Goal: Check status

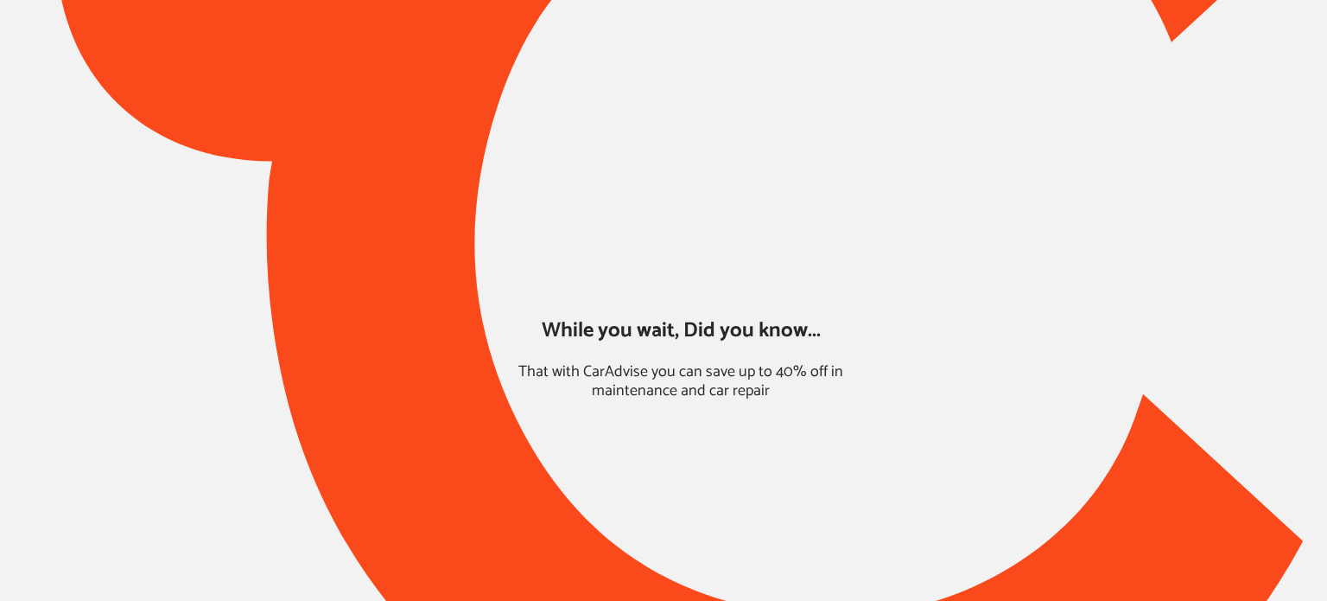
type input "*****"
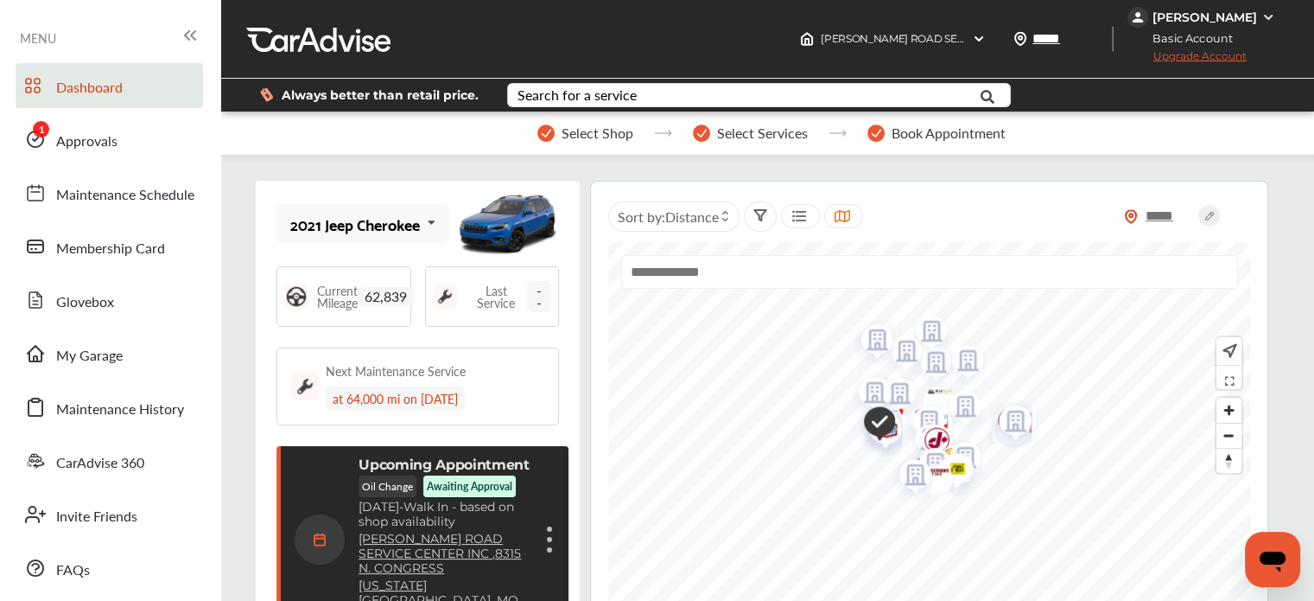
click at [241, 148] on div "Select Shop Select Services Book Appointment" at bounding box center [771, 132] width 1103 height 43
click at [114, 155] on link "Approvals" at bounding box center [110, 139] width 188 height 45
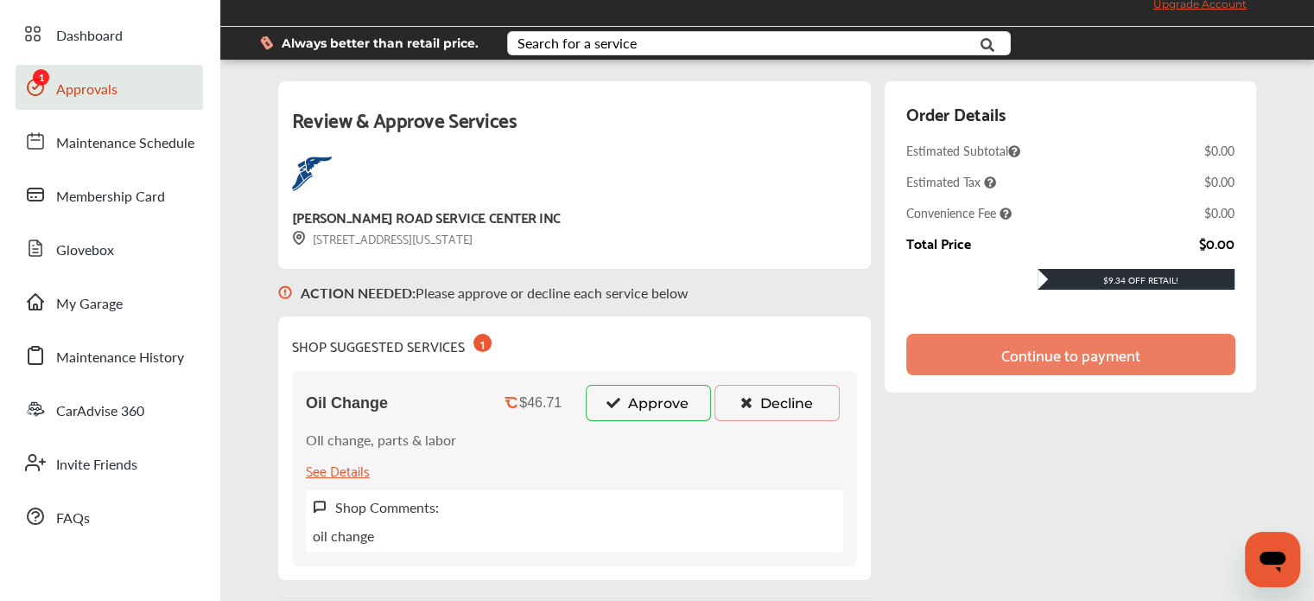
scroll to position [86, 0]
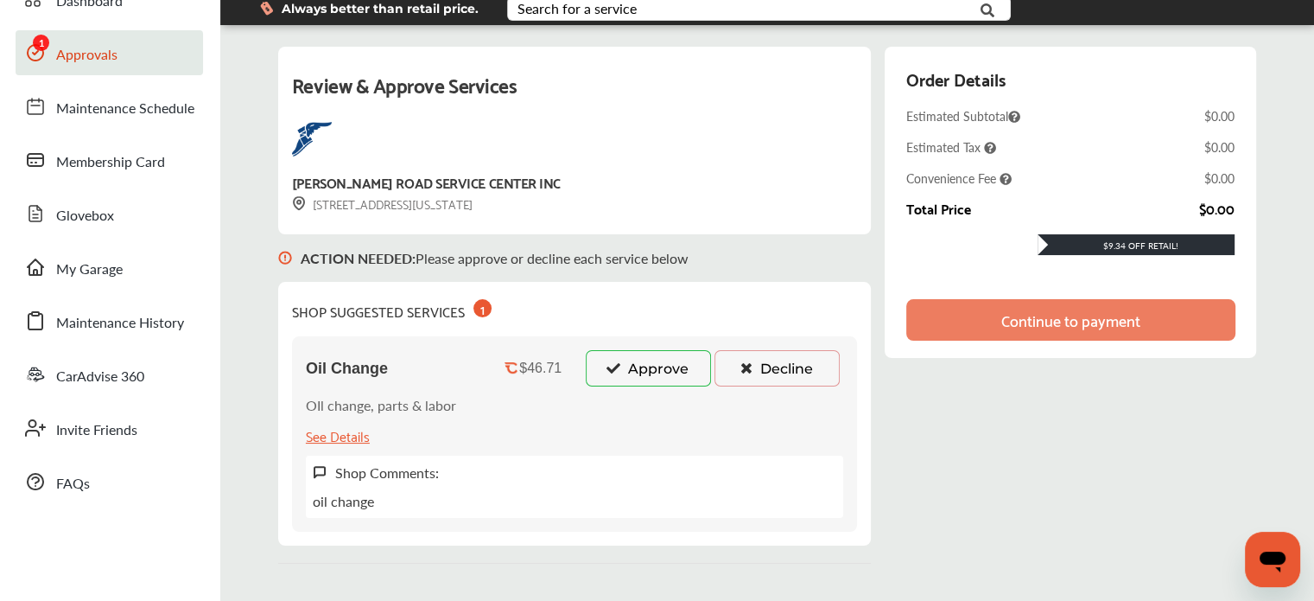
click at [1137, 449] on div "Review & Approve Services [PERSON_NAME] ROAD SERVICE CENTER INC [STREET_ADDRESS…" at bounding box center [767, 305] width 978 height 517
click at [965, 468] on div "Review & Approve Services [PERSON_NAME] ROAD SERVICE CENTER INC [STREET_ADDRESS…" at bounding box center [767, 305] width 978 height 517
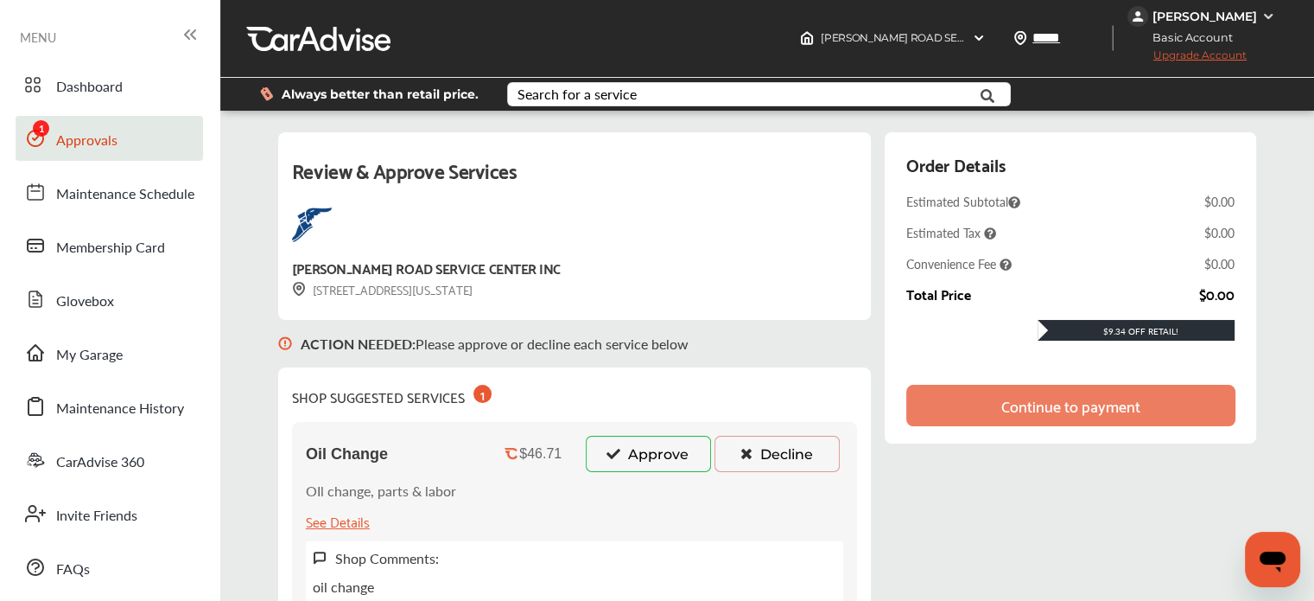
scroll to position [0, 0]
click at [345, 520] on div "See Details" at bounding box center [338, 521] width 64 height 23
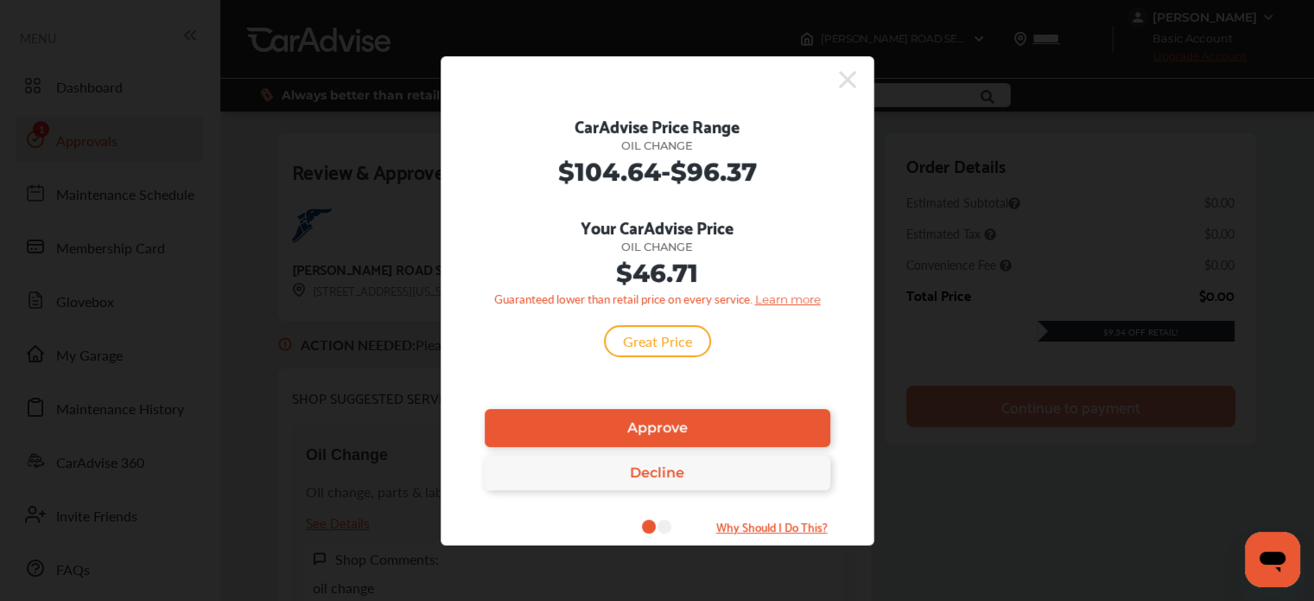
click at [1009, 535] on div "CarAdvise Price Range Oil Change $104.64 - $96.37 Your CarAdvise Price Oil Chan…" at bounding box center [657, 300] width 1314 height 601
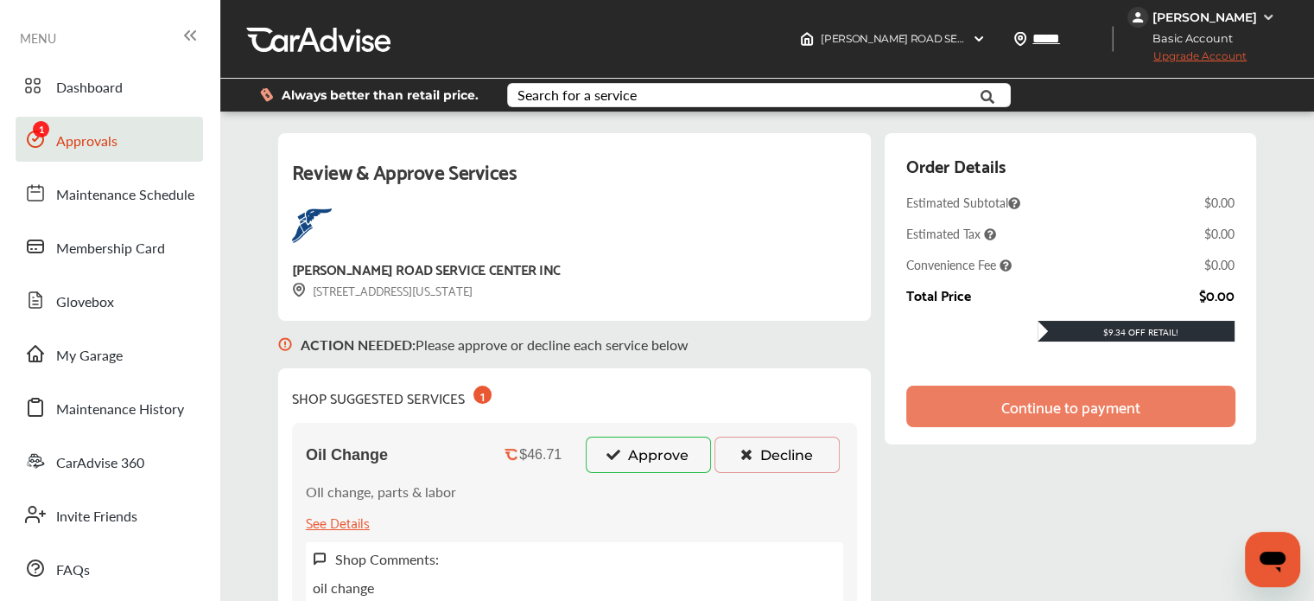
click at [1019, 504] on div "Review & Approve Services [PERSON_NAME] ROAD SERVICE CENTER INC [STREET_ADDRESS…" at bounding box center [767, 391] width 978 height 517
